Goal: Task Accomplishment & Management: Manage account settings

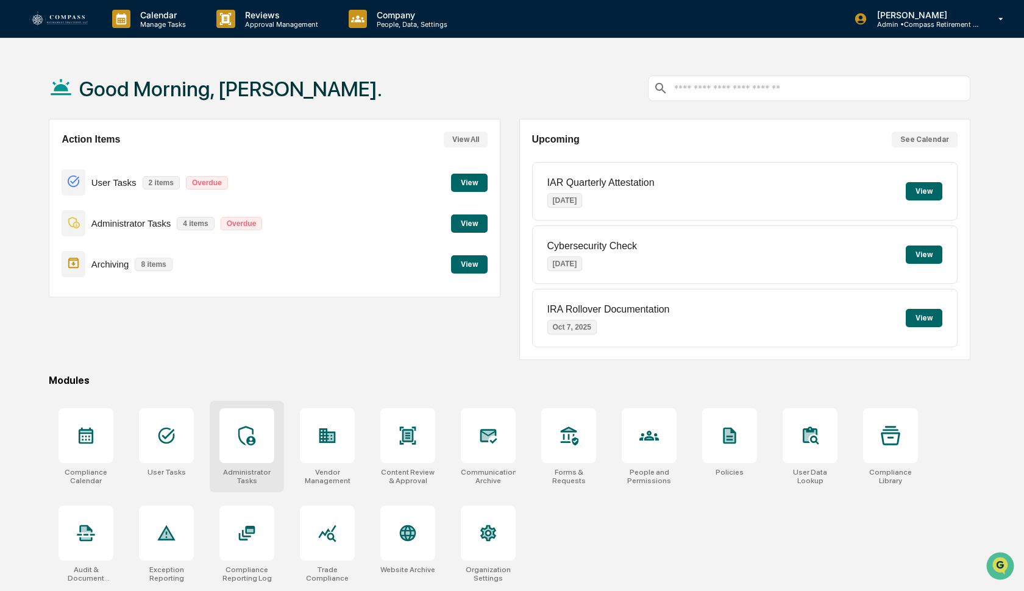
click at [258, 435] on div at bounding box center [246, 435] width 55 height 55
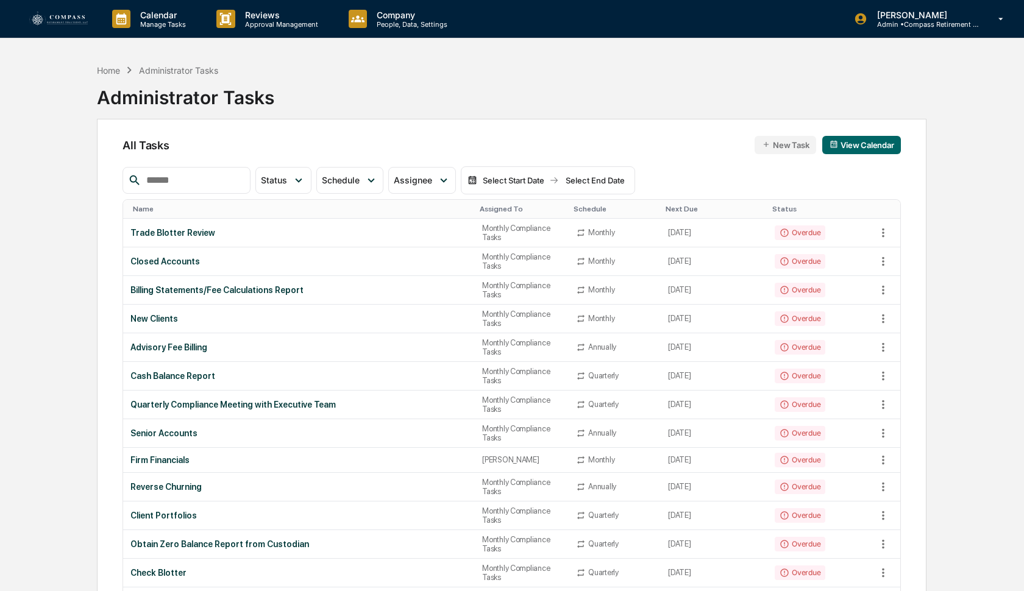
click at [182, 182] on input "text" at bounding box center [193, 181] width 104 height 16
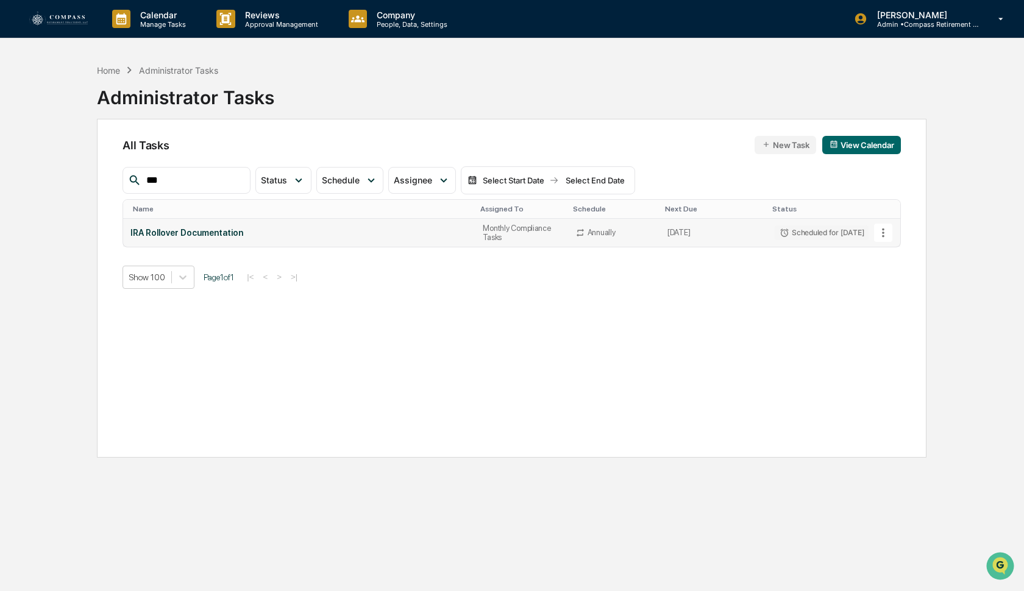
type input "***"
click at [886, 230] on icon at bounding box center [883, 232] width 13 height 13
click at [900, 296] on li "Delete Task" at bounding box center [924, 299] width 98 height 23
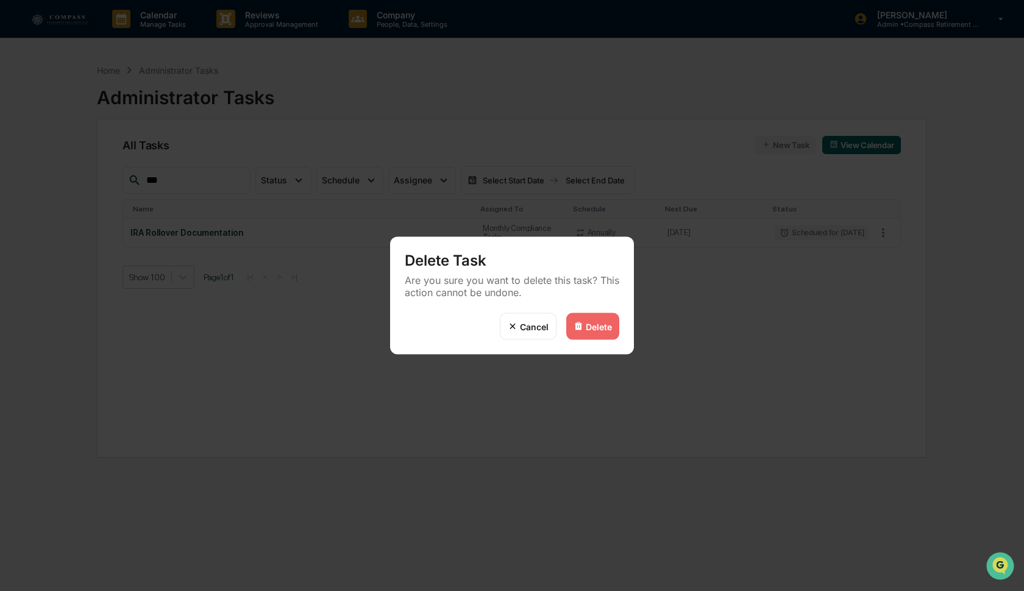
click at [586, 327] on div "Delete" at bounding box center [599, 326] width 26 height 10
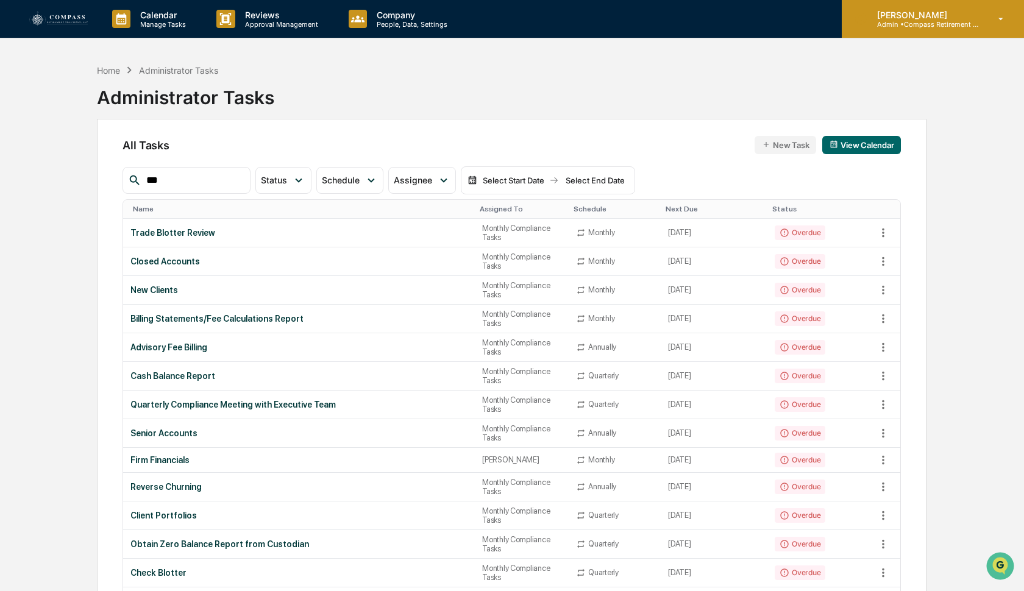
click at [918, 29] on div "Caroline Iannucci Admin • Compass Retirement Solutions" at bounding box center [933, 19] width 182 height 38
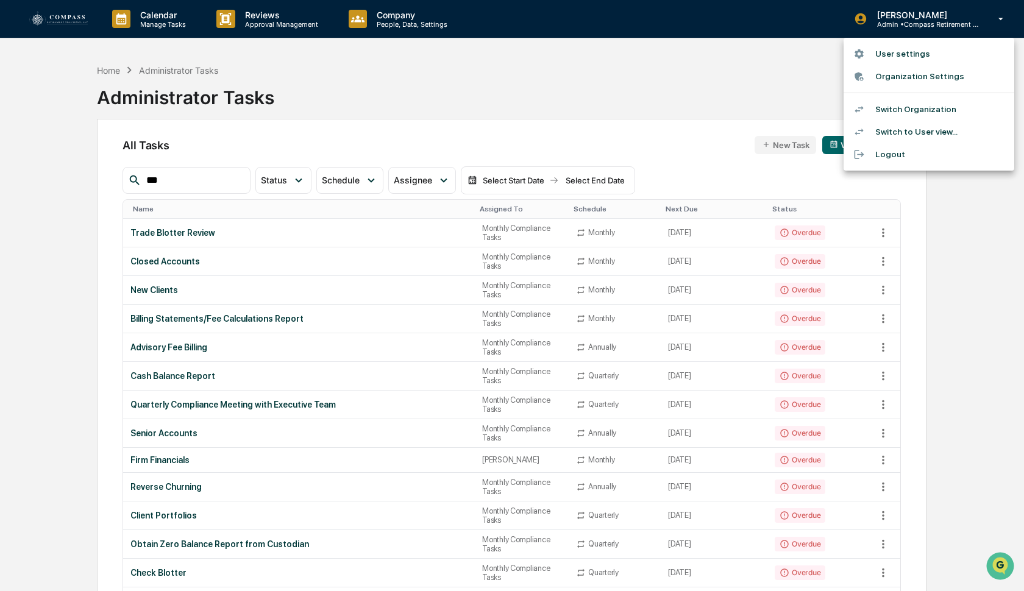
click at [905, 111] on li "Switch Organization" at bounding box center [929, 109] width 171 height 23
